Goal: Information Seeking & Learning: Check status

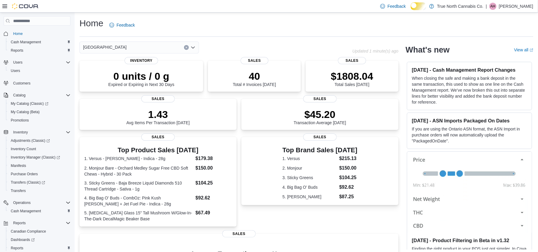
click at [267, 29] on div "Home Feedback" at bounding box center [306, 25] width 454 height 16
click at [239, 101] on div "0 units / 0 g Expired or Expiring in Next 30 Days Inventory 40 Total # Invoices…" at bounding box center [238, 208] width 319 height 294
click at [256, 33] on div "Home Feedback" at bounding box center [306, 25] width 454 height 16
click at [247, 41] on div "Home Feedback Wallaceburg Updated 2 minute(s) ago 0 units / 0 g Expired or Expi…" at bounding box center [306, 186] width 463 height 347
click at [240, 50] on div "[GEOGRAPHIC_DATA]" at bounding box center [215, 48] width 273 height 12
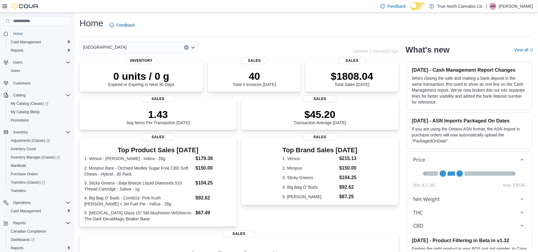
click at [259, 20] on div "Home Feedback" at bounding box center [306, 25] width 454 height 16
click at [273, 47] on div "[GEOGRAPHIC_DATA]" at bounding box center [215, 48] width 273 height 12
click at [304, 19] on div "Home Feedback" at bounding box center [306, 25] width 454 height 16
click at [304, 21] on div "Home Feedback" at bounding box center [306, 25] width 454 height 16
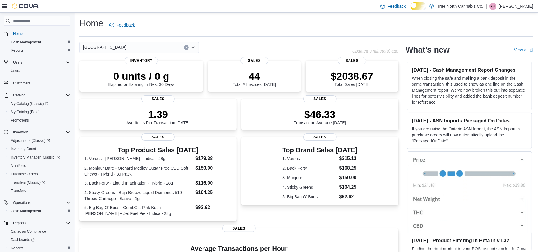
click at [233, 33] on div "Home Feedback" at bounding box center [306, 25] width 454 height 16
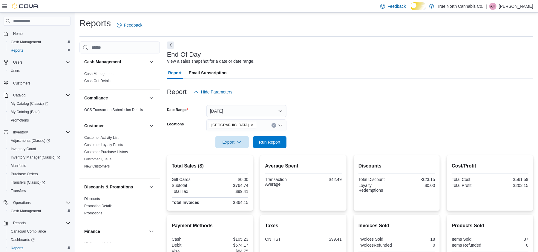
click at [310, 58] on div "End Of Day View a sales snapshot for a date or date range." at bounding box center [348, 57] width 363 height 13
click at [249, 116] on button "Today" at bounding box center [246, 111] width 80 height 12
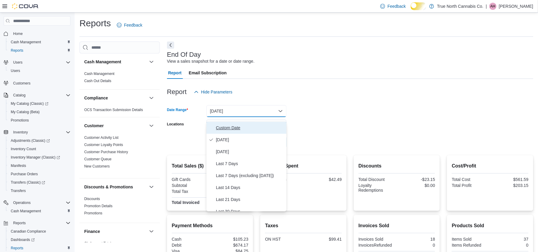
click at [234, 126] on span "Custom Date" at bounding box center [250, 127] width 68 height 7
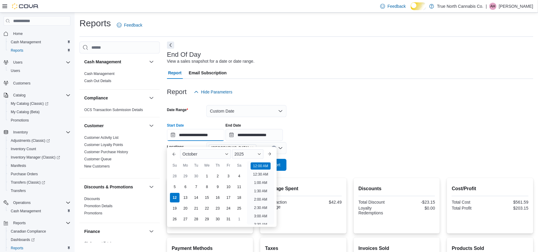
click at [206, 141] on input "**********" at bounding box center [195, 135] width 57 height 12
click at [213, 155] on div "October" at bounding box center [205, 154] width 51 height 10
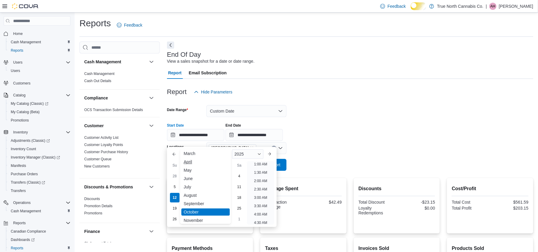
scroll to position [29, 0]
click at [199, 219] on div "December" at bounding box center [205, 218] width 48 height 7
type input "**********"
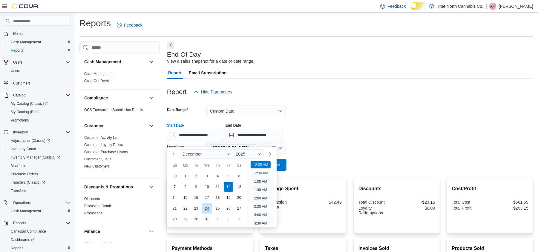
click at [205, 210] on div "24" at bounding box center [207, 208] width 10 height 10
type input "**********"
click at [321, 137] on div "**********" at bounding box center [350, 129] width 366 height 23
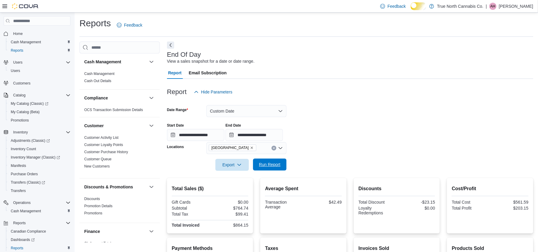
click at [273, 168] on span "Run Report" at bounding box center [270, 165] width 22 height 6
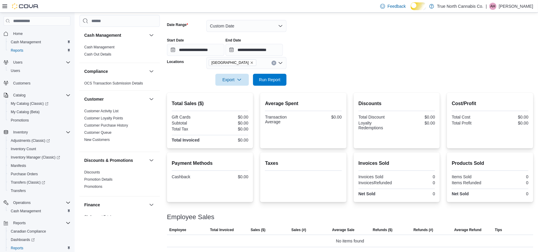
scroll to position [28, 0]
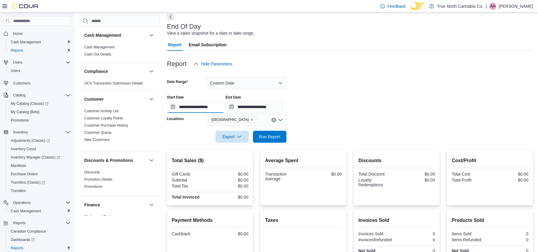
click at [214, 113] on input "**********" at bounding box center [195, 107] width 57 height 12
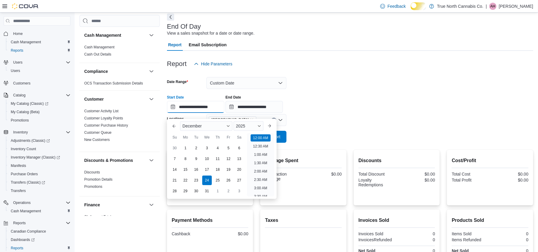
scroll to position [19, 0]
click at [258, 126] on div "2025" at bounding box center [249, 126] width 30 height 10
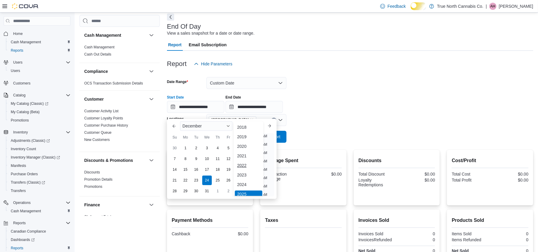
scroll to position [2, 0]
click at [250, 183] on div "2024" at bounding box center [248, 182] width 27 height 7
type input "**********"
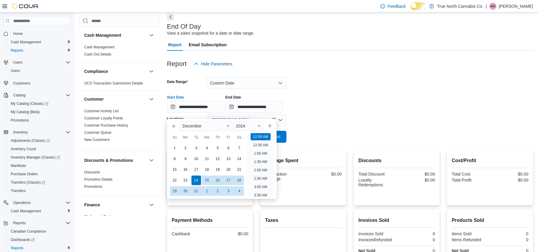
click at [319, 131] on div at bounding box center [350, 128] width 366 height 5
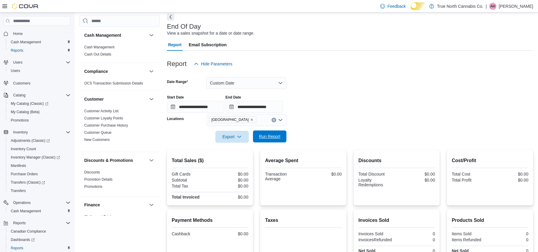
click at [274, 140] on span "Run Report" at bounding box center [270, 137] width 22 height 6
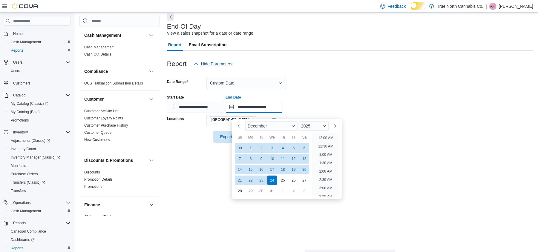
click at [270, 112] on input "**********" at bounding box center [254, 107] width 57 height 12
click at [310, 126] on span "2025" at bounding box center [305, 126] width 9 height 5
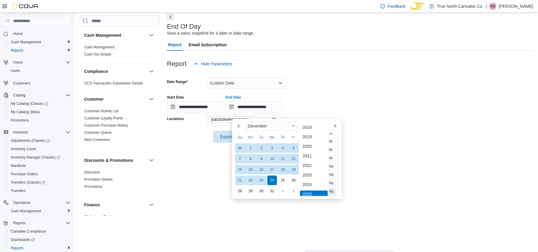
scroll to position [2, 0]
click at [311, 185] on div "2024" at bounding box center [313, 182] width 27 height 7
type input "**********"
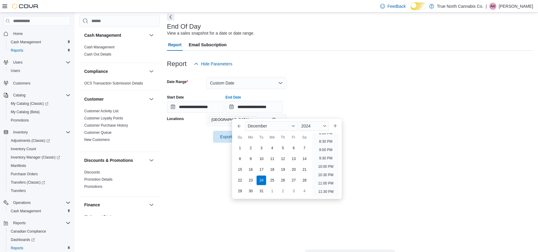
drag, startPoint x: 402, startPoint y: 138, endPoint x: 372, endPoint y: 143, distance: 30.2
click at [394, 139] on form "**********" at bounding box center [350, 106] width 366 height 73
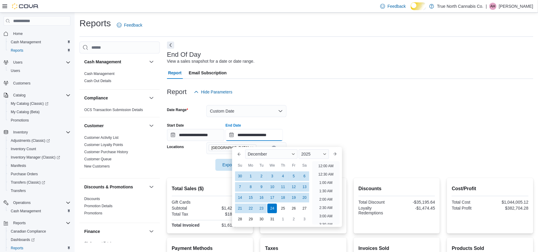
click at [262, 141] on input "**********" at bounding box center [254, 135] width 57 height 12
click at [310, 154] on span "2025" at bounding box center [305, 154] width 9 height 5
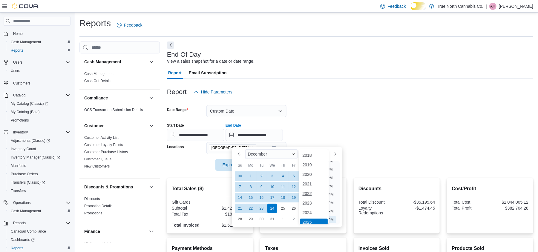
scroll to position [2, 0]
click at [313, 208] on div "2024" at bounding box center [313, 210] width 27 height 7
type input "**********"
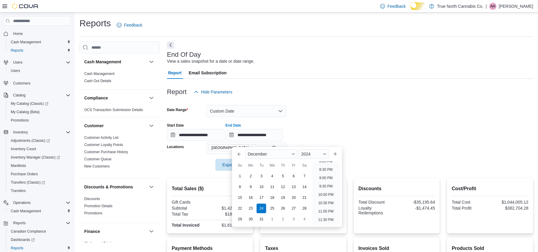
click at [366, 153] on form "**********" at bounding box center [350, 134] width 366 height 73
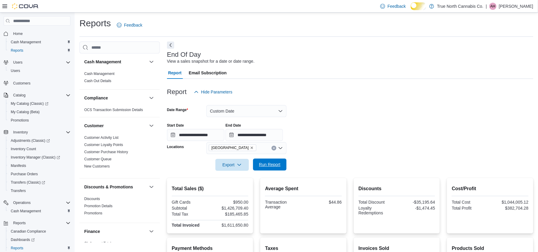
click at [270, 168] on span "Run Report" at bounding box center [270, 165] width 22 height 6
click at [434, 79] on div "Report Email Subscription" at bounding box center [350, 73] width 366 height 12
click at [245, 117] on button "Custom Date" at bounding box center [246, 111] width 80 height 12
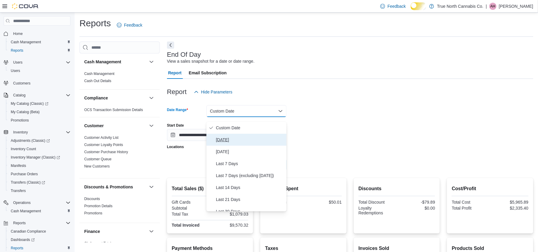
click at [245, 142] on span "[DATE]" at bounding box center [250, 139] width 68 height 7
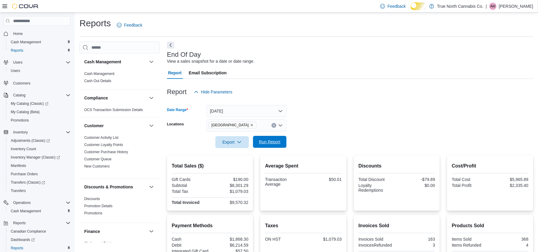
click at [275, 145] on span "Run Report" at bounding box center [270, 142] width 22 height 6
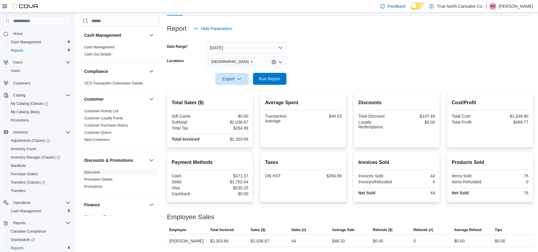
click at [98, 175] on link "Discounts" at bounding box center [92, 172] width 16 height 4
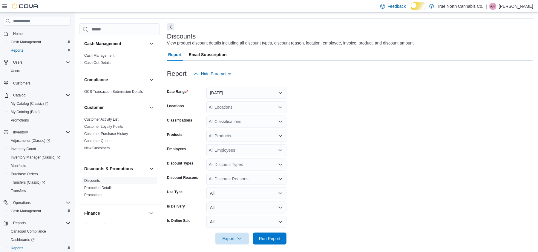
scroll to position [19, 0]
click at [250, 97] on button "Yesterday" at bounding box center [246, 93] width 80 height 12
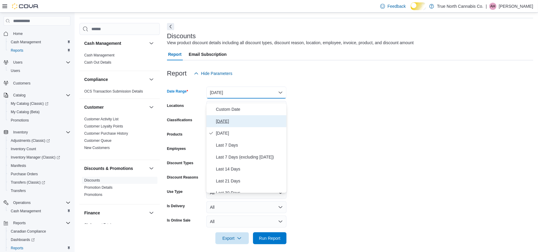
click at [241, 121] on span "[DATE]" at bounding box center [250, 121] width 68 height 7
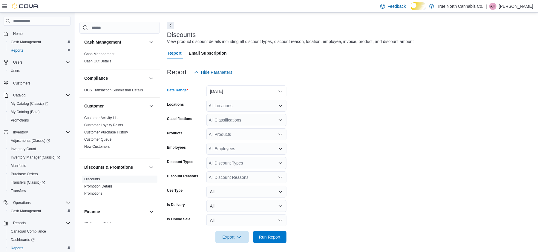
scroll to position [29, 0]
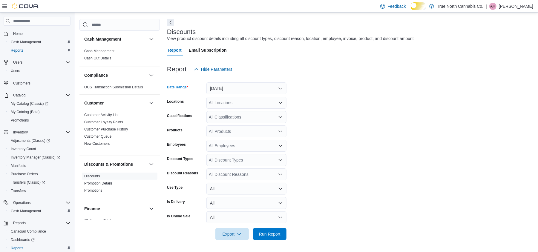
click at [239, 100] on div "All Locations" at bounding box center [246, 103] width 80 height 12
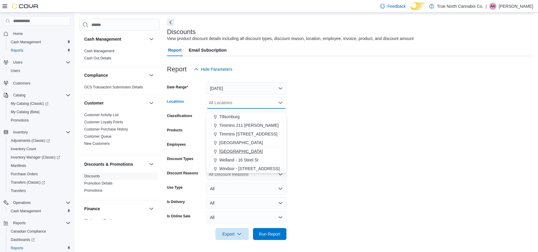
click at [241, 149] on span "[GEOGRAPHIC_DATA]" at bounding box center [241, 152] width 44 height 6
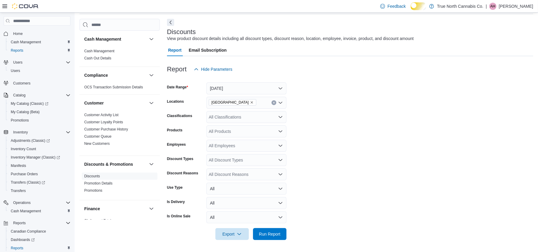
click at [362, 131] on form "Date Range Today Locations Wallaceburg Classifications All Classifications Prod…" at bounding box center [350, 157] width 366 height 165
click at [271, 231] on span "Run Report" at bounding box center [270, 234] width 22 height 6
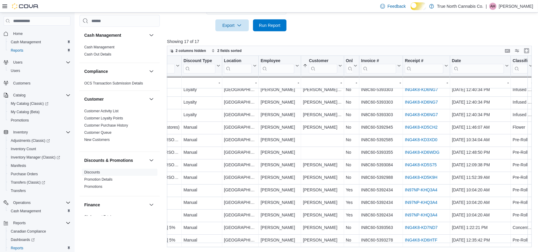
scroll to position [67, 48]
drag, startPoint x: 357, startPoint y: 57, endPoint x: 370, endPoint y: 56, distance: 12.9
click at [370, 56] on div at bounding box center [371, 66] width 5 height 20
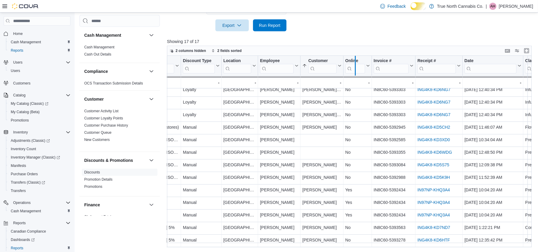
drag, startPoint x: 371, startPoint y: 57, endPoint x: 353, endPoint y: 60, distance: 18.9
click at [353, 60] on div at bounding box center [355, 66] width 5 height 20
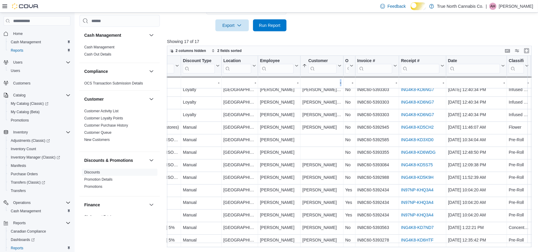
drag, startPoint x: 320, startPoint y: 247, endPoint x: 345, endPoint y: 247, distance: 24.2
click at [345, 247] on div "Discount Reason Sorted by Customer, ascending , then sorted by Discount Reason,…" at bounding box center [351, 152] width 369 height 192
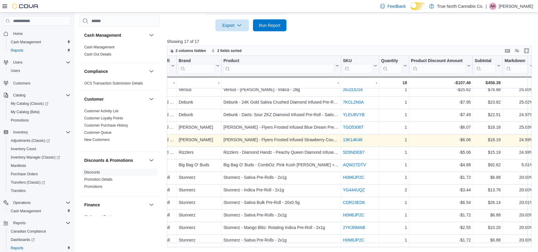
scroll to position [40, 406]
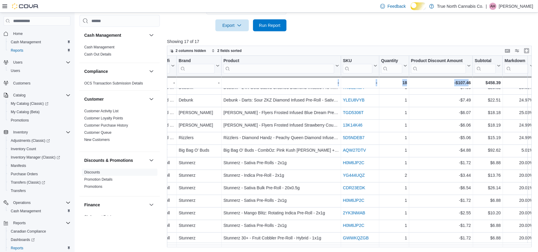
drag, startPoint x: 463, startPoint y: 248, endPoint x: 329, endPoint y: 244, distance: 134.5
click at [329, 244] on div "Reports Feedback Cash Management Cash Management Cash Out Details Compliance OC…" at bounding box center [308, 16] width 466 height 471
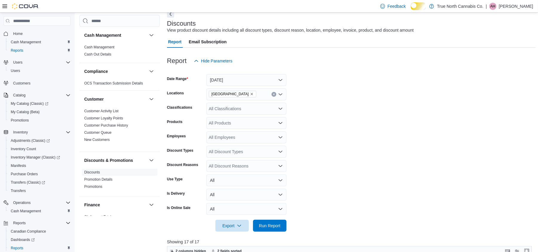
scroll to position [0, 0]
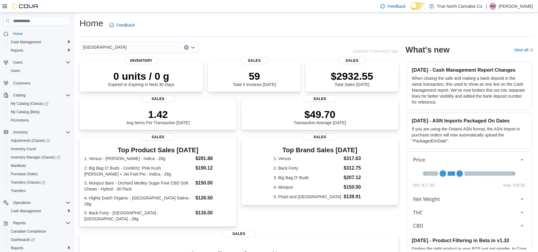
click at [249, 29] on div "Home Feedback" at bounding box center [306, 25] width 454 height 16
click at [237, 28] on div "Home Feedback" at bounding box center [306, 25] width 454 height 16
click at [307, 199] on dt "5. Pistol and Paris" at bounding box center [308, 196] width 68 height 6
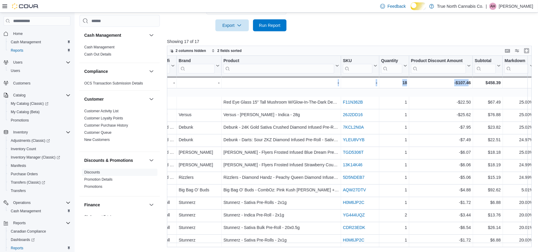
scroll to position [80, 0]
